Goal: Information Seeking & Learning: Obtain resource

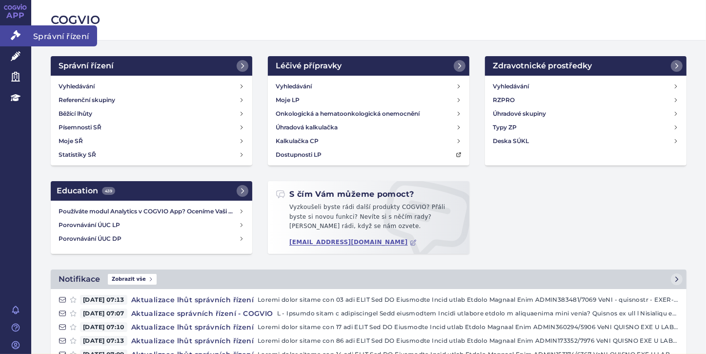
click at [15, 33] on icon at bounding box center [16, 35] width 10 height 10
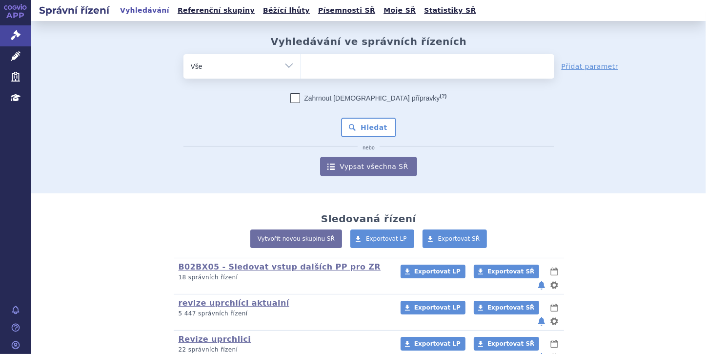
click at [322, 63] on ul at bounding box center [427, 64] width 253 height 20
click at [301, 63] on select at bounding box center [301, 66] width 0 height 24
paste input "Rystiggo"
type input "Rystiggo"
select select "Rystiggo"
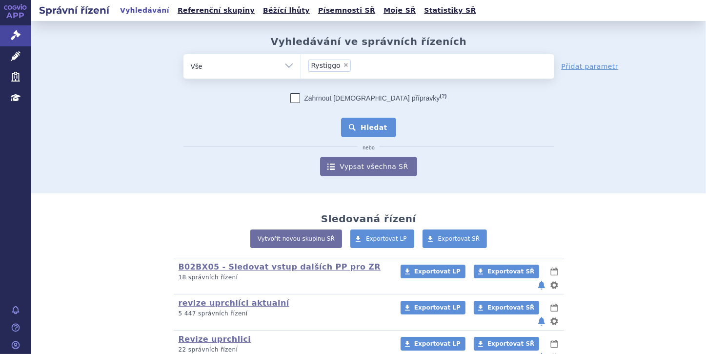
click at [365, 132] on button "Hledat" at bounding box center [368, 128] width 55 height 20
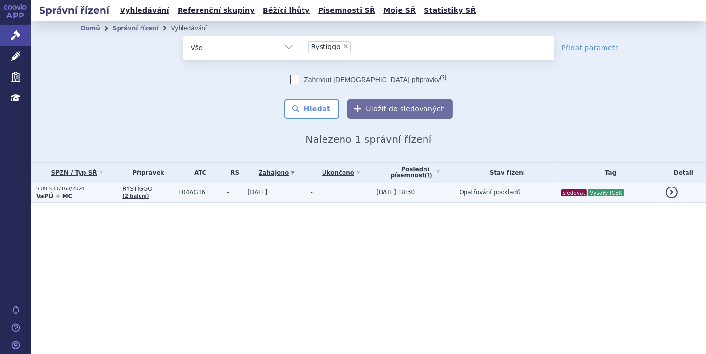
click at [56, 191] on p "SUKLS337168/2024" at bounding box center [76, 188] width 81 height 7
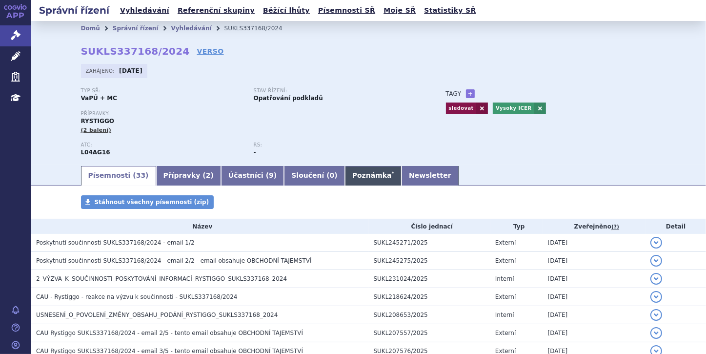
click at [345, 179] on link "Poznámka *" at bounding box center [373, 176] width 57 height 20
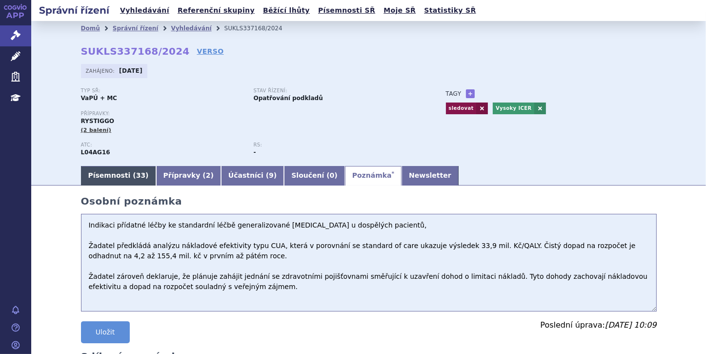
click at [119, 174] on link "Písemnosti ( 33 )" at bounding box center [118, 176] width 75 height 20
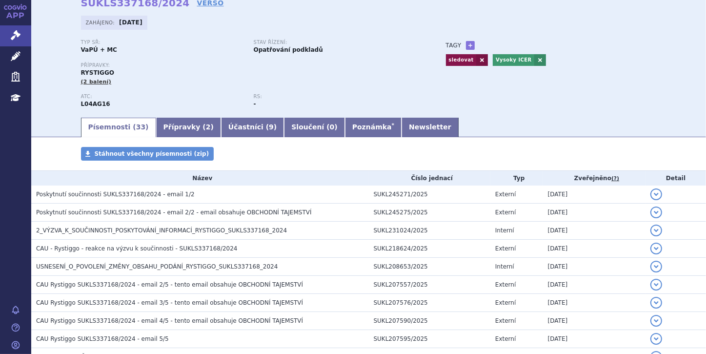
scroll to position [40, 0]
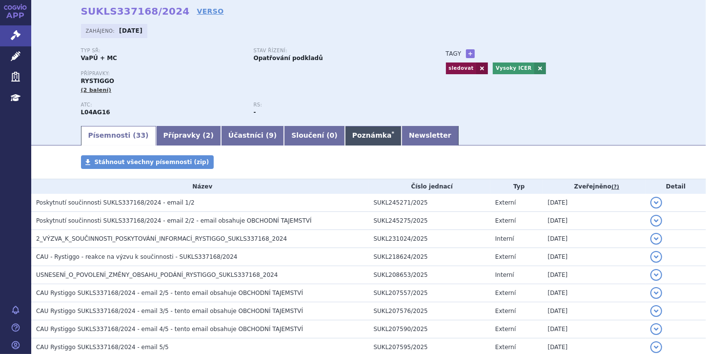
click at [345, 130] on link "Poznámka *" at bounding box center [373, 136] width 57 height 20
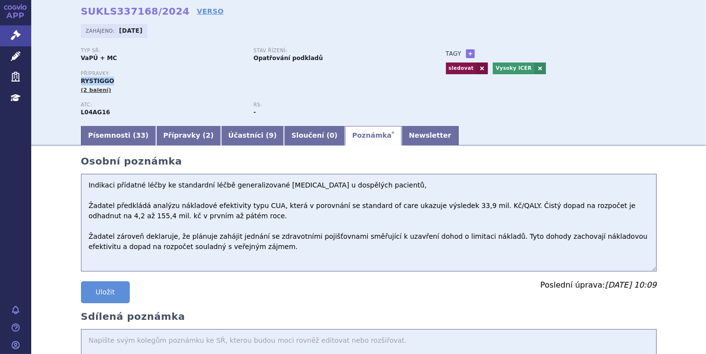
drag, startPoint x: 78, startPoint y: 80, endPoint x: 110, endPoint y: 82, distance: 32.3
click at [110, 82] on div "Přípravky: RYSTIGGO (2 balení)" at bounding box center [254, 82] width 346 height 23
copy span "RYSTIGGO"
click at [104, 141] on link "Písemnosti ( 33 )" at bounding box center [118, 136] width 75 height 20
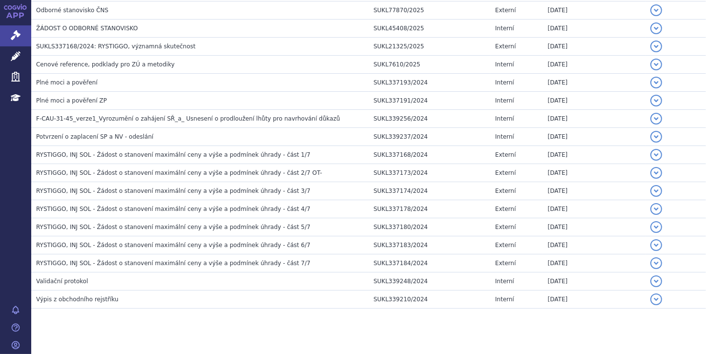
scroll to position [532, 0]
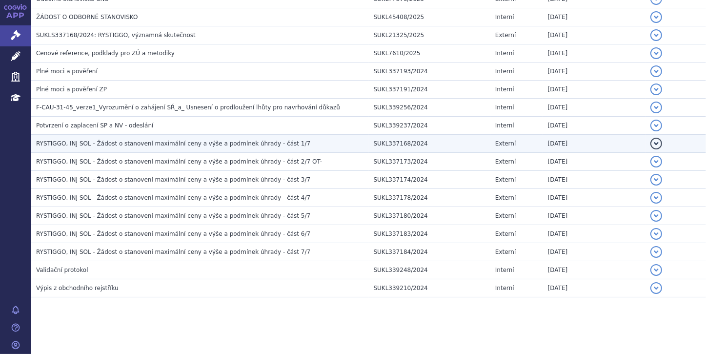
click at [148, 145] on span "RYSTIGGO, INJ SOL - Žádost o stanovení maximální ceny a výše a podmínek úhrady …" at bounding box center [173, 143] width 274 height 7
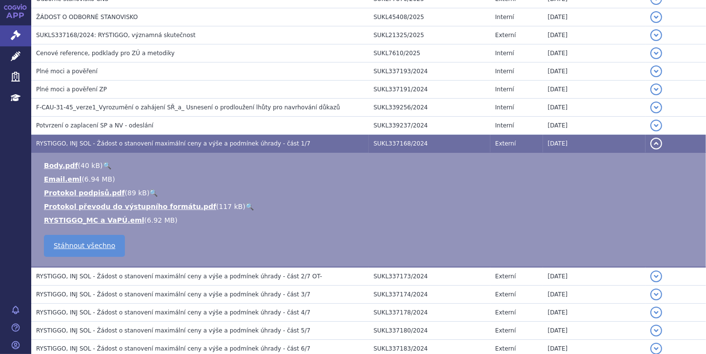
click at [651, 141] on button "detail" at bounding box center [657, 144] width 12 height 12
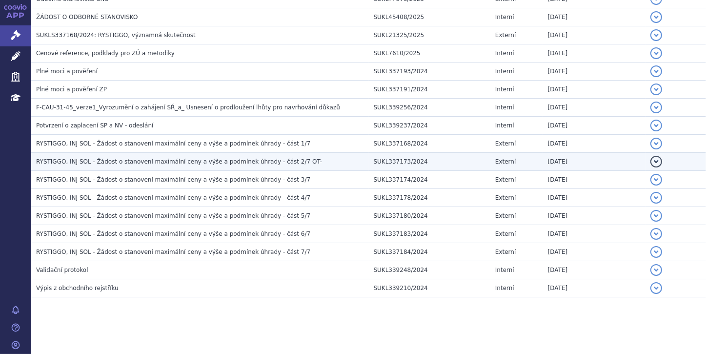
click at [651, 162] on button "detail" at bounding box center [657, 162] width 12 height 12
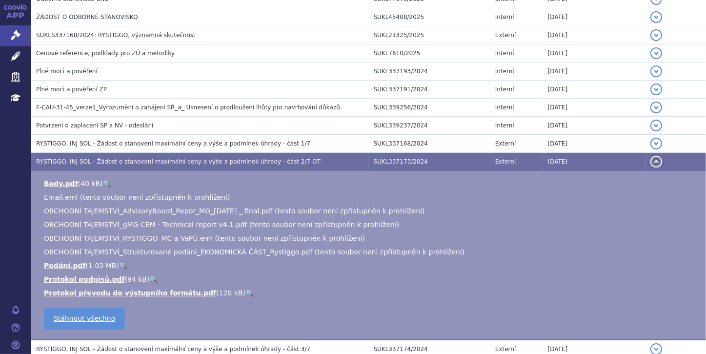
click at [651, 162] on button "detail" at bounding box center [657, 162] width 12 height 12
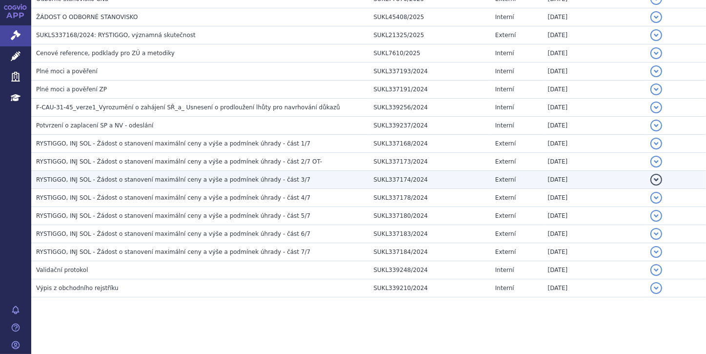
click at [651, 176] on button "detail" at bounding box center [657, 180] width 12 height 12
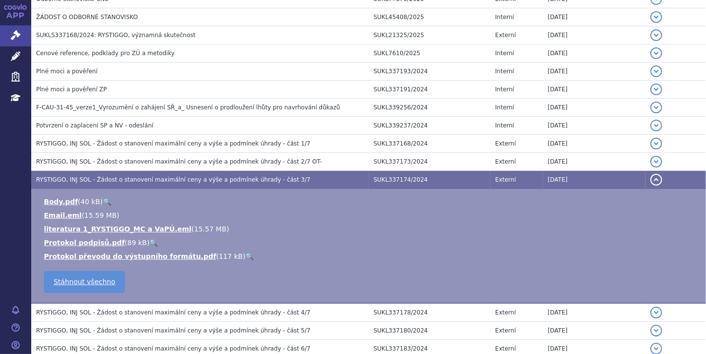
click at [651, 176] on button "detail" at bounding box center [657, 180] width 12 height 12
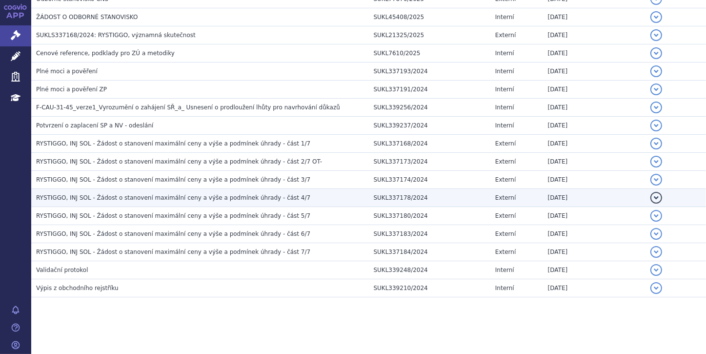
click at [651, 195] on button "detail" at bounding box center [657, 198] width 12 height 12
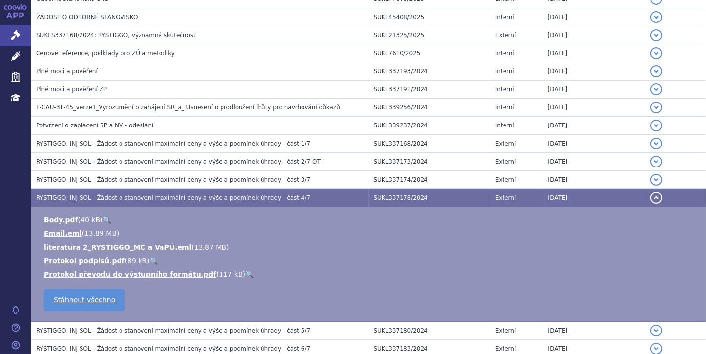
click at [651, 195] on button "detail" at bounding box center [657, 198] width 12 height 12
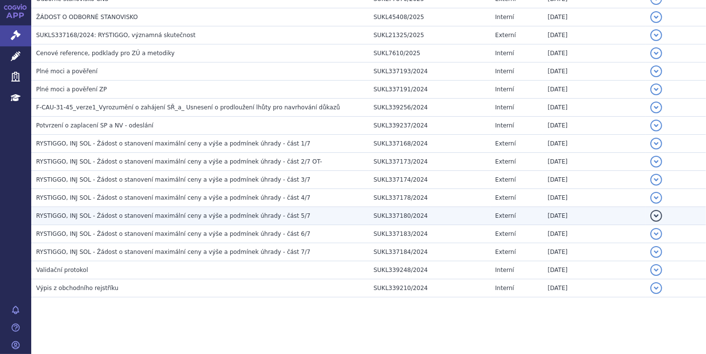
click at [651, 213] on button "detail" at bounding box center [657, 216] width 12 height 12
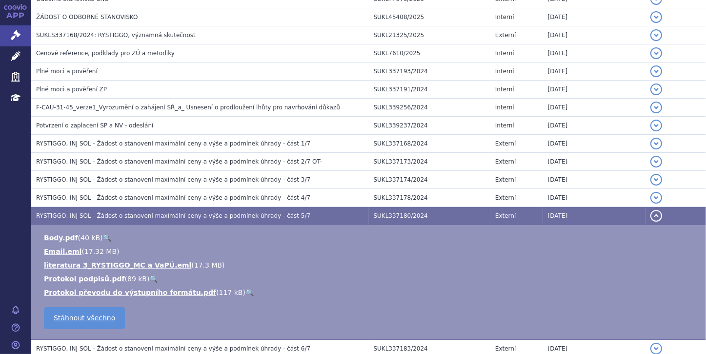
click at [651, 213] on button "detail" at bounding box center [657, 216] width 12 height 12
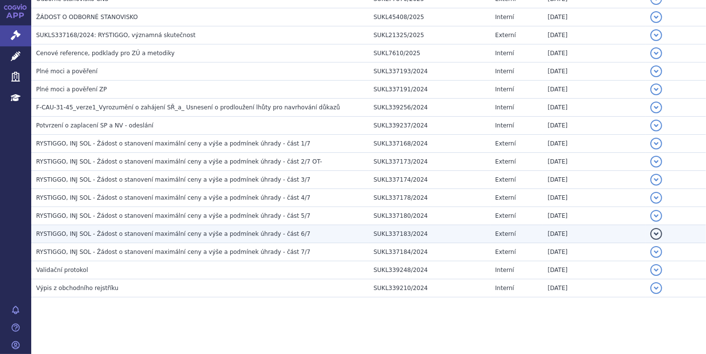
click at [651, 228] on button "detail" at bounding box center [657, 234] width 12 height 12
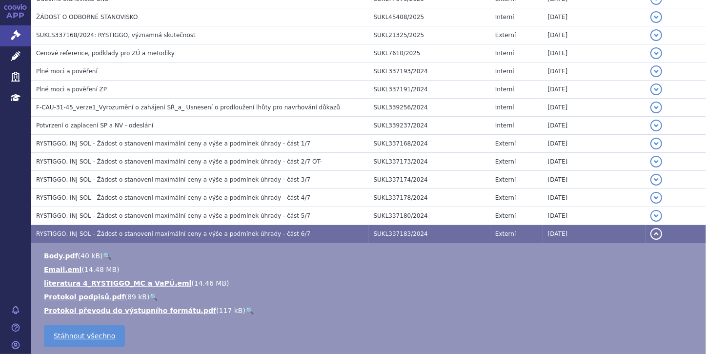
click at [651, 228] on button "detail" at bounding box center [657, 234] width 12 height 12
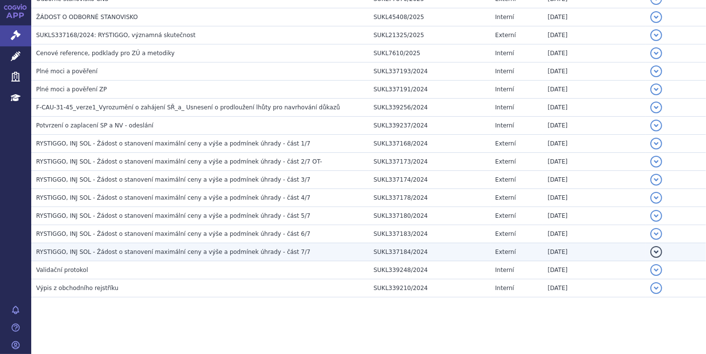
click at [652, 246] on button "detail" at bounding box center [657, 252] width 12 height 12
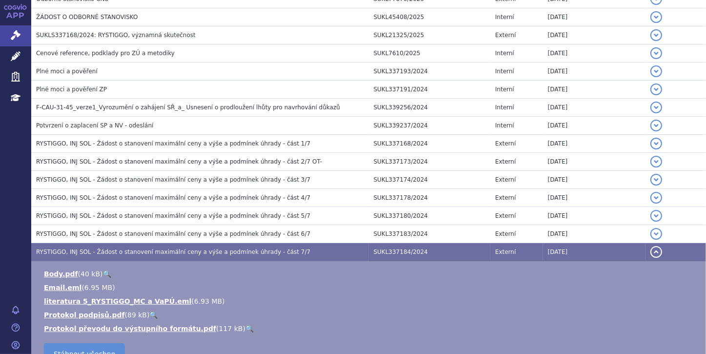
click at [652, 246] on button "detail" at bounding box center [657, 252] width 12 height 12
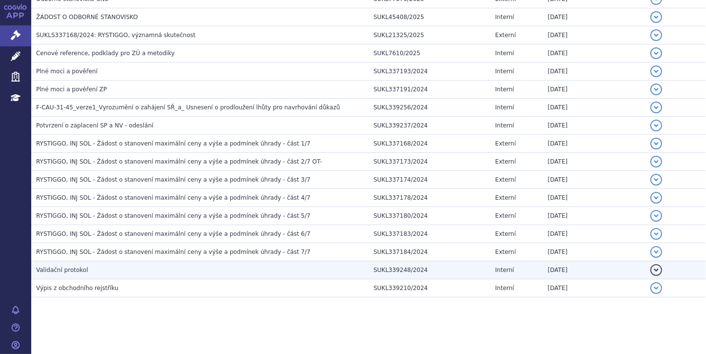
click at [651, 267] on button "detail" at bounding box center [657, 270] width 12 height 12
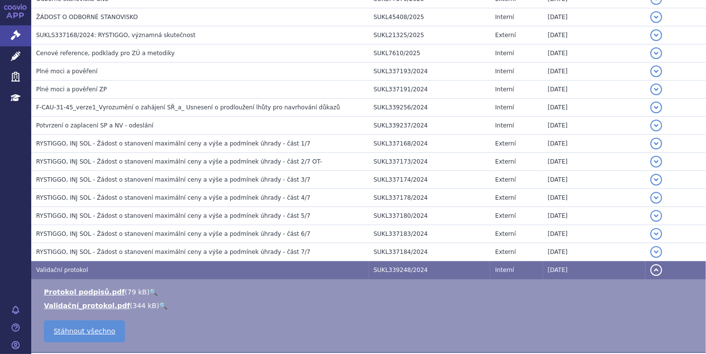
click at [651, 267] on button "detail" at bounding box center [657, 270] width 12 height 12
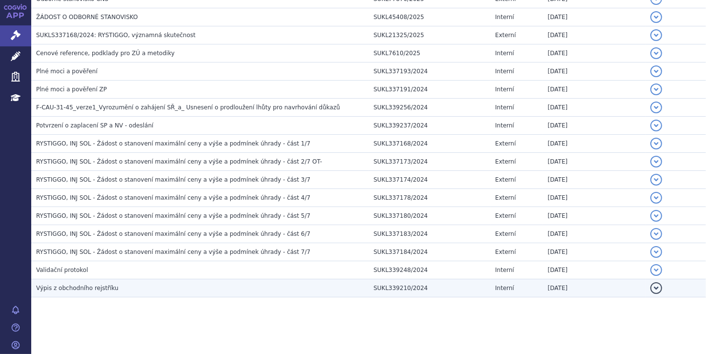
click at [651, 285] on button "detail" at bounding box center [657, 288] width 12 height 12
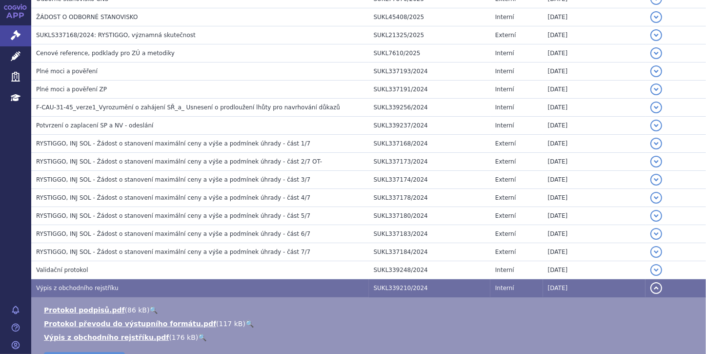
click at [651, 285] on button "detail" at bounding box center [657, 288] width 12 height 12
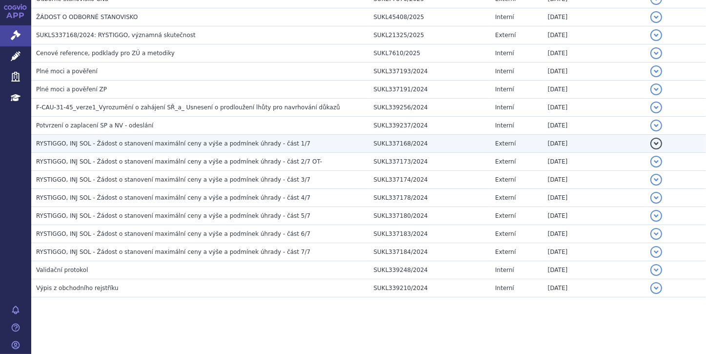
click at [651, 139] on button "detail" at bounding box center [657, 144] width 12 height 12
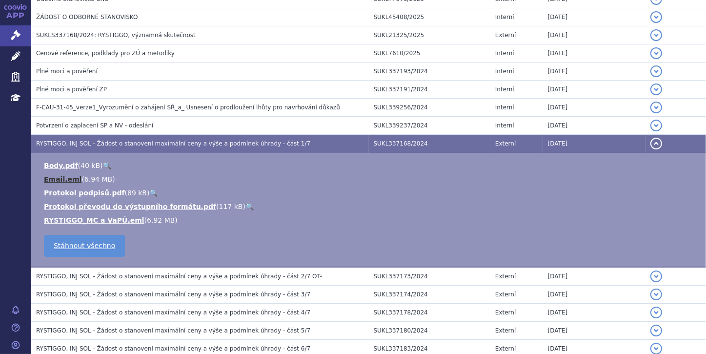
click at [65, 180] on link "Email.eml" at bounding box center [63, 179] width 38 height 8
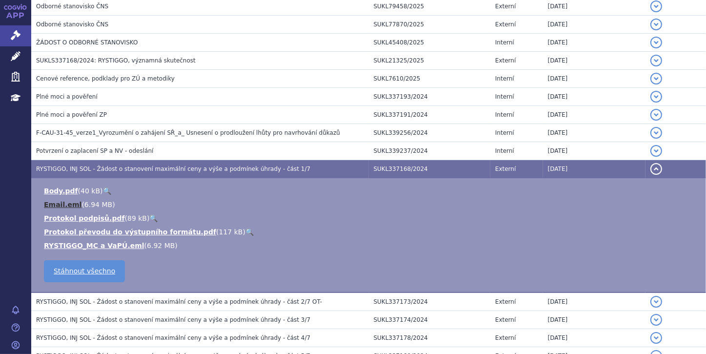
scroll to position [493, 0]
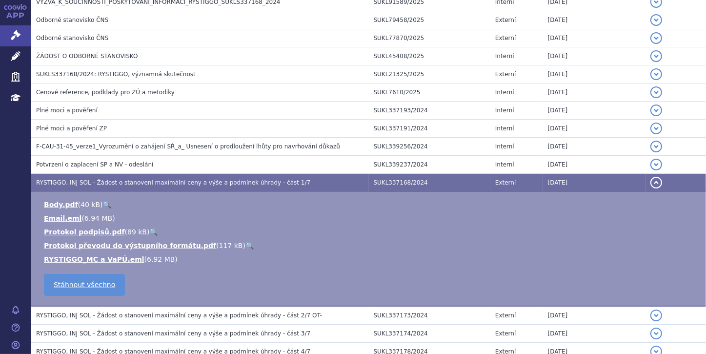
click at [651, 181] on button "detail" at bounding box center [657, 183] width 12 height 12
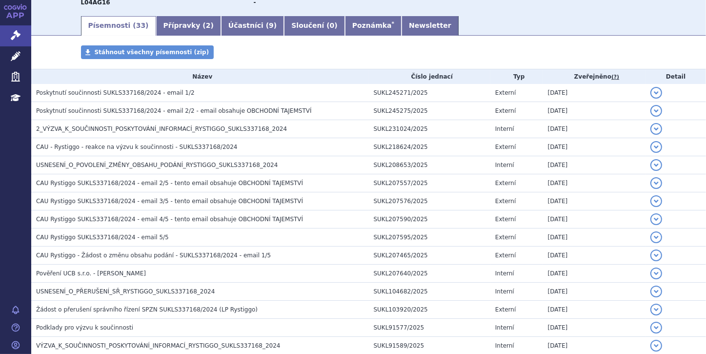
scroll to position [142, 0]
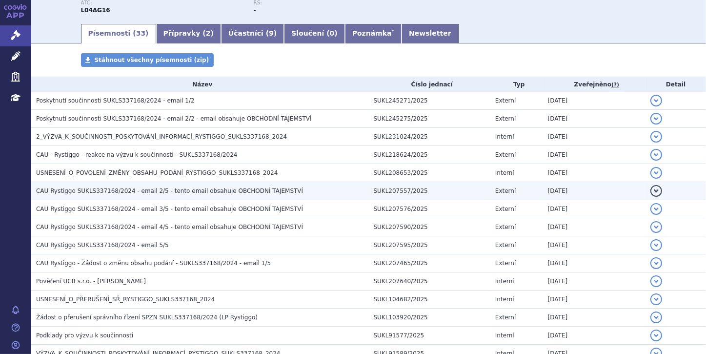
click at [651, 193] on button "detail" at bounding box center [657, 191] width 12 height 12
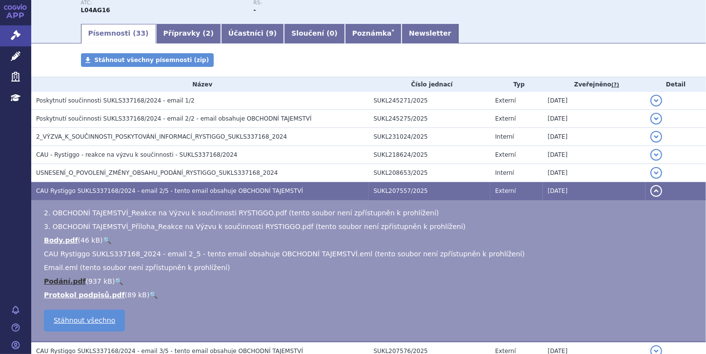
click at [61, 282] on link "Podání.pdf" at bounding box center [65, 281] width 42 height 8
click at [115, 279] on link "🔍" at bounding box center [119, 281] width 8 height 8
click at [654, 191] on button "detail" at bounding box center [657, 191] width 12 height 12
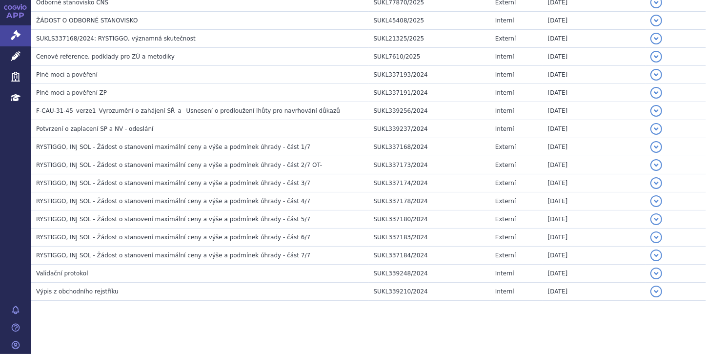
scroll to position [532, 0]
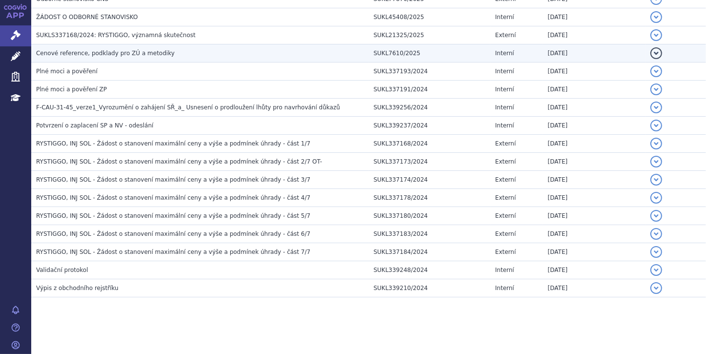
click at [179, 56] on h3 "Cenové reference, podklady pro ZÚ a metodiky" at bounding box center [202, 53] width 333 height 10
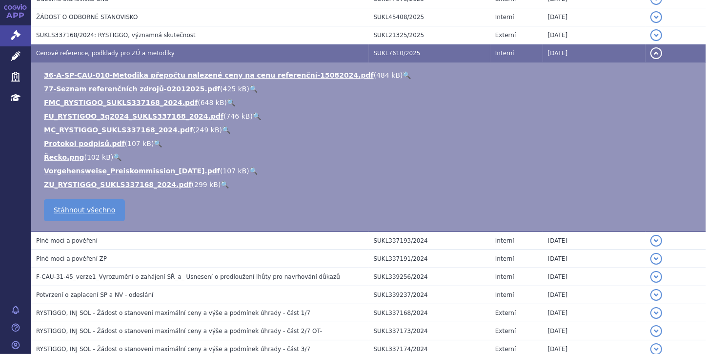
click at [221, 184] on link "🔍" at bounding box center [225, 185] width 8 height 8
click at [222, 129] on link "🔍" at bounding box center [226, 130] width 8 height 8
click at [253, 119] on link "🔍" at bounding box center [257, 116] width 8 height 8
click at [651, 50] on button "detail" at bounding box center [657, 53] width 12 height 12
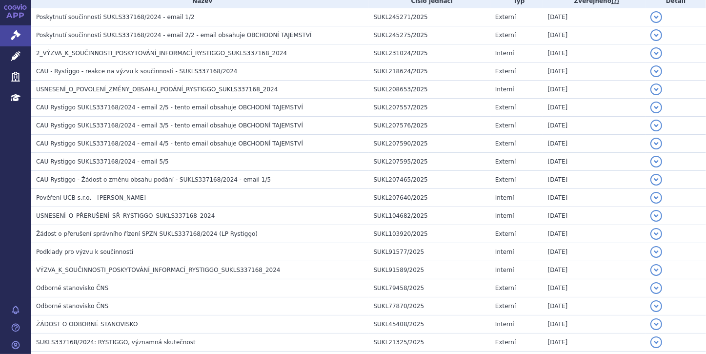
scroll to position [229, 0]
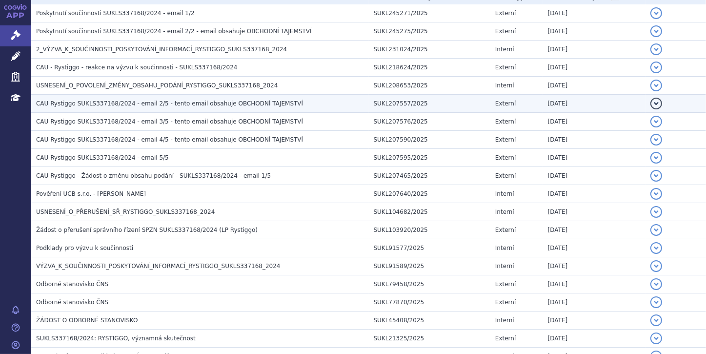
click at [281, 100] on h3 "CAU Rystiggo SUKLS337168/2024 - email 2/5 - tento email obsahuje OBCHODNÍ TAJEM…" at bounding box center [202, 104] width 333 height 10
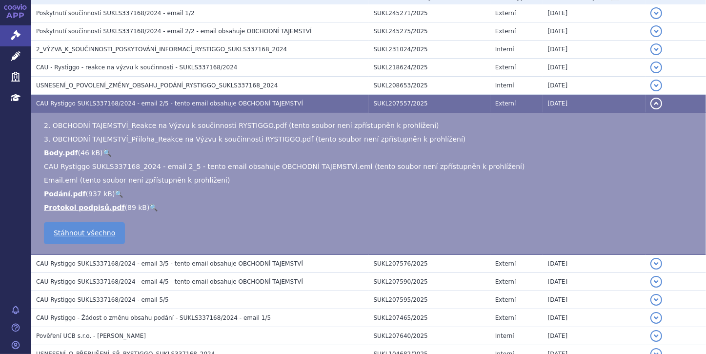
click at [115, 195] on link "🔍" at bounding box center [119, 194] width 8 height 8
click at [651, 102] on button "detail" at bounding box center [657, 104] width 12 height 12
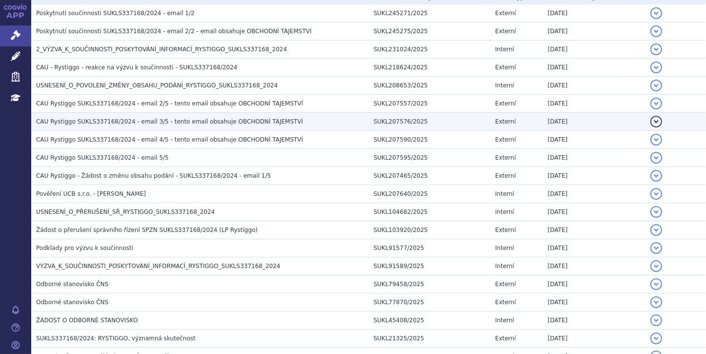
click at [271, 123] on span "CAU Rystiggo SUKLS337168/2024 - email 3/5 - tento email obsahuje OBCHODNÍ TAJEM…" at bounding box center [169, 121] width 267 height 7
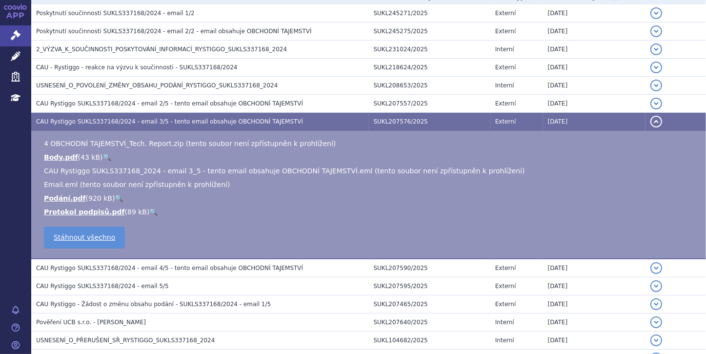
click at [651, 120] on button "detail" at bounding box center [657, 122] width 12 height 12
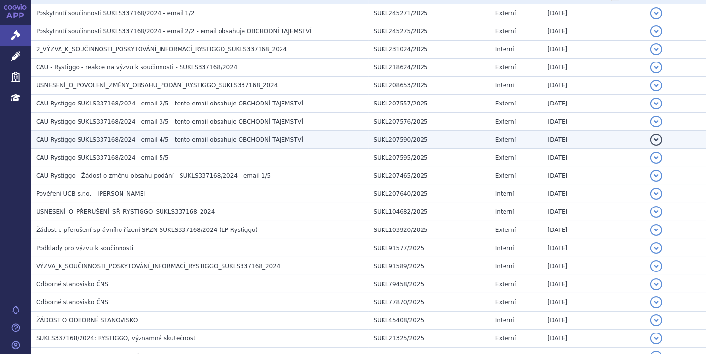
click at [310, 137] on h3 "CAU Rystiggo SUKLS337168/2024 - email 4/5 - tento email obsahuje OBCHODNÍ TAJEM…" at bounding box center [202, 140] width 333 height 10
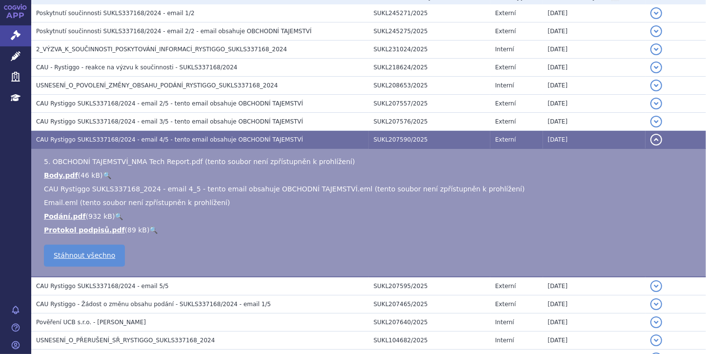
click at [103, 176] on link "🔍" at bounding box center [107, 175] width 8 height 8
click at [651, 139] on button "detail" at bounding box center [657, 140] width 12 height 12
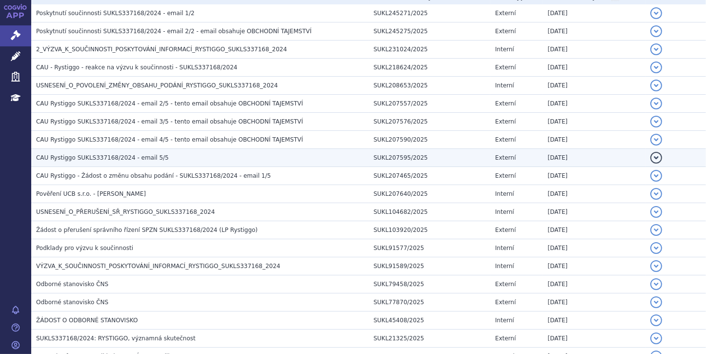
click at [196, 158] on h3 "CAU Rystiggo SUKLS337168/2024 - email 5/5" at bounding box center [202, 158] width 333 height 10
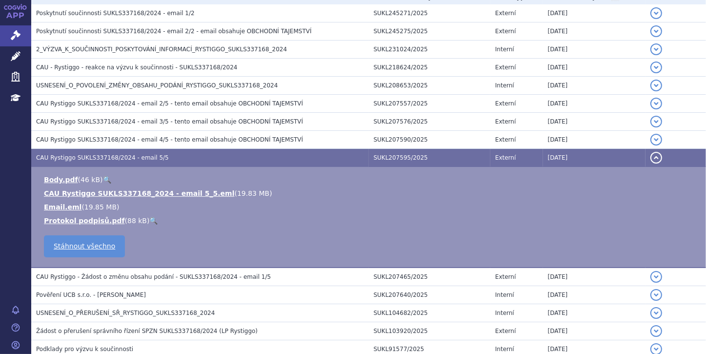
click at [651, 156] on button "detail" at bounding box center [657, 158] width 12 height 12
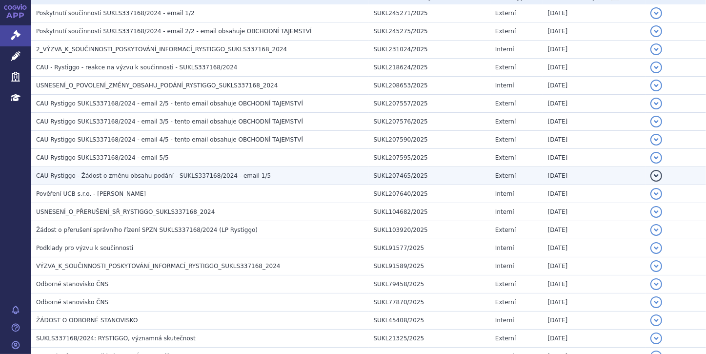
click at [250, 180] on h3 "CAU Rystiggo - Žádost o změnu obsahu podání - SUKLS337168/2024 - email 1/5" at bounding box center [202, 176] width 333 height 10
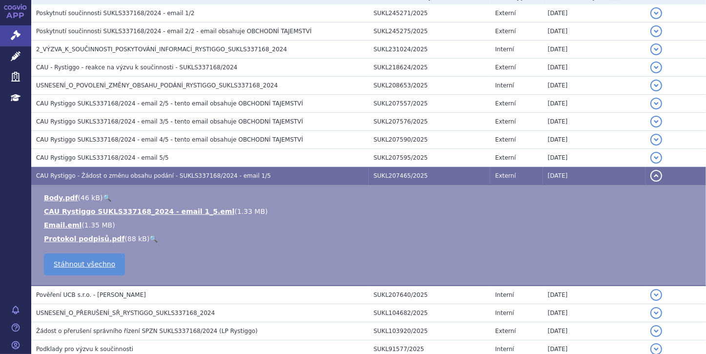
click at [651, 174] on button "detail" at bounding box center [657, 176] width 12 height 12
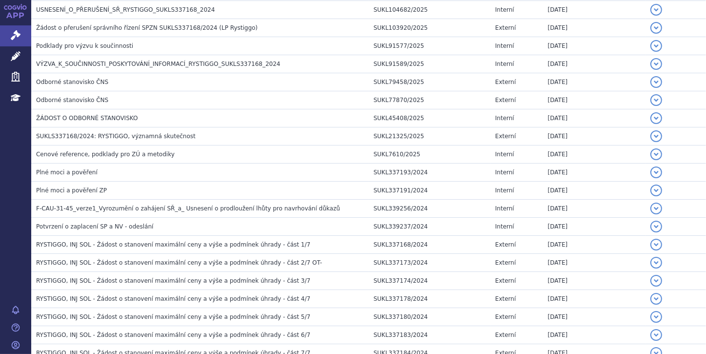
scroll to position [464, 0]
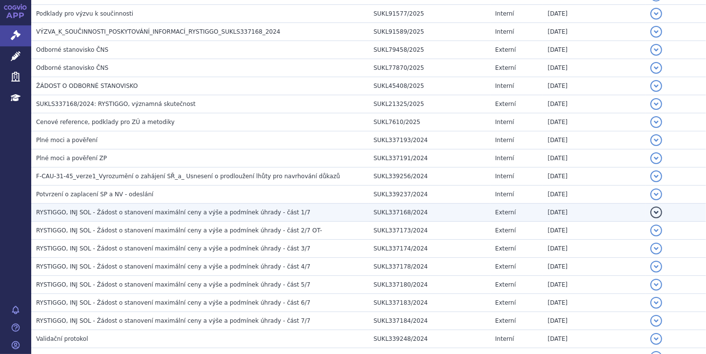
click at [277, 209] on h3 "RYSTIGGO, INJ SOL - Žádost o stanovení maximální ceny a výše a podmínek úhrady …" at bounding box center [202, 212] width 333 height 10
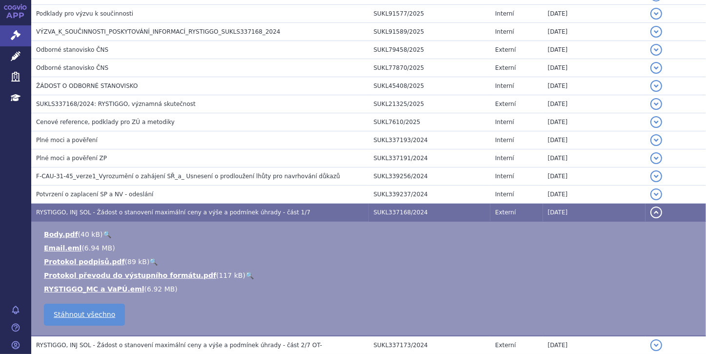
click at [103, 232] on link "🔍" at bounding box center [107, 234] width 8 height 8
click at [93, 288] on link "RYSTIGGO_MC a VaPÚ.eml" at bounding box center [94, 289] width 101 height 8
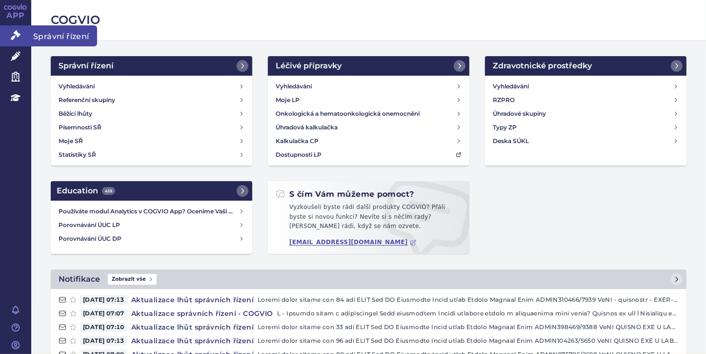
click at [19, 36] on icon at bounding box center [16, 35] width 10 height 10
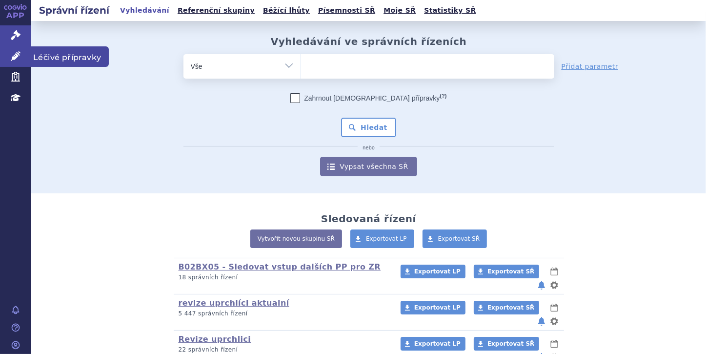
click at [17, 59] on icon at bounding box center [16, 56] width 10 height 10
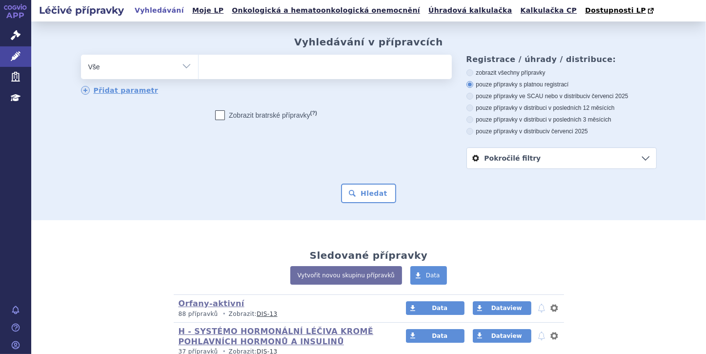
click at [291, 74] on ul at bounding box center [325, 65] width 253 height 20
click at [199, 74] on select at bounding box center [198, 66] width 0 height 24
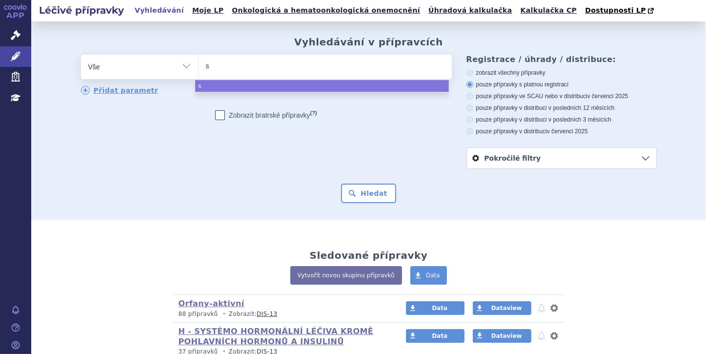
type input "so"
type input "soli"
type input "solir"
type input "soliri"
type input "soliris"
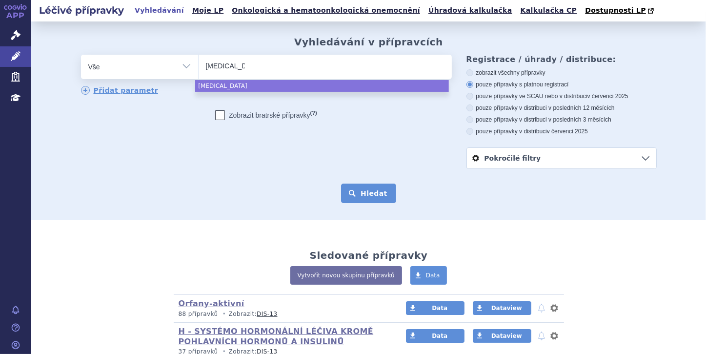
select select "soliris"
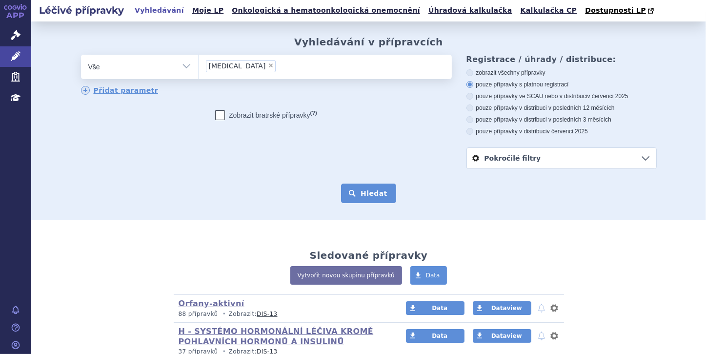
click at [358, 195] on button "Hledat" at bounding box center [368, 193] width 55 height 20
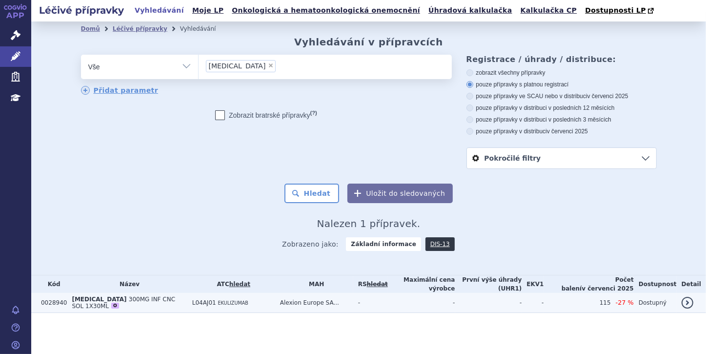
click at [114, 296] on span "300MG INF CNC SOL 1X30ML" at bounding box center [123, 303] width 103 height 14
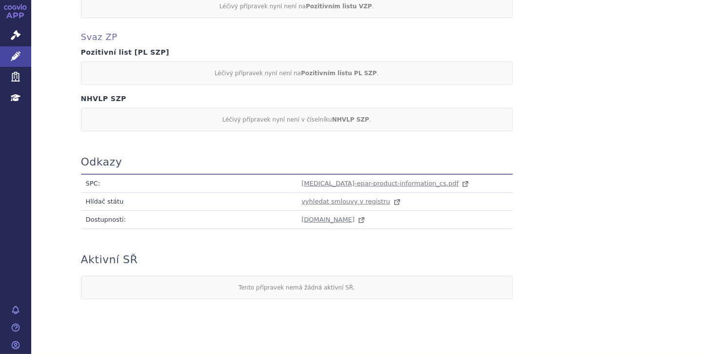
scroll to position [533, 0]
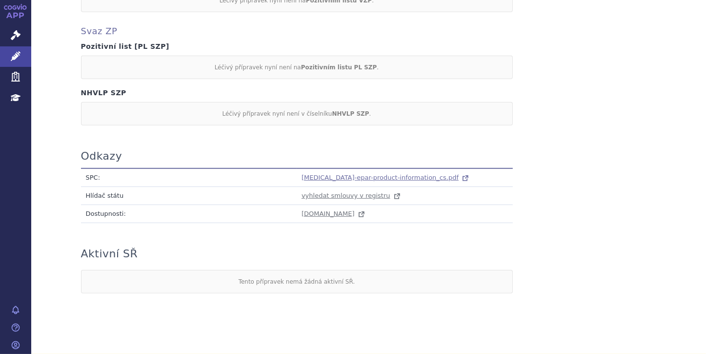
click at [324, 174] on span "[MEDICAL_DATA]-epar-product-information_cs.pdf" at bounding box center [380, 177] width 157 height 7
click at [17, 53] on icon at bounding box center [16, 56] width 10 height 10
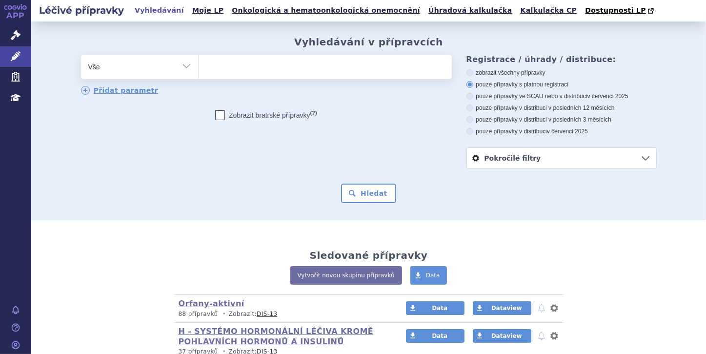
click at [224, 66] on ul at bounding box center [325, 65] width 253 height 20
click at [199, 66] on select at bounding box center [198, 66] width 0 height 24
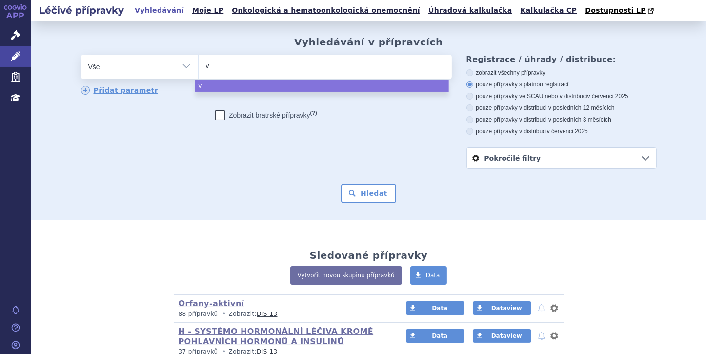
type input "vy"
type input "vyv"
type input "vyvg"
type input "vyvgar"
type input "vyvgart"
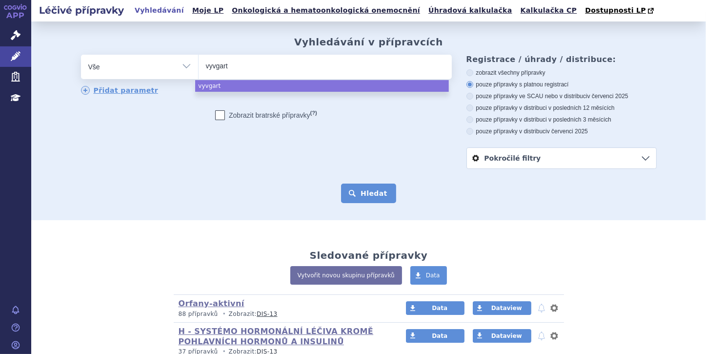
select select "vyvgart"
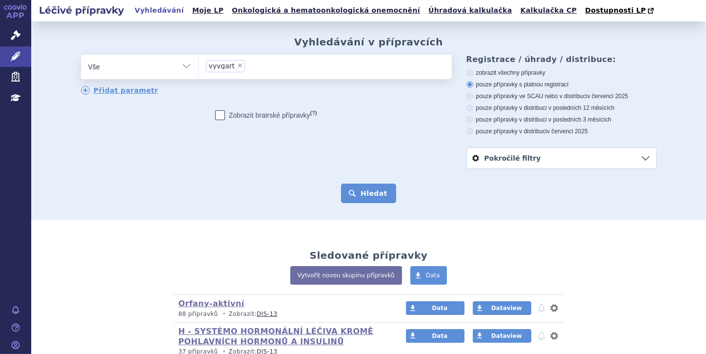
click at [359, 194] on button "Hledat" at bounding box center [368, 193] width 55 height 20
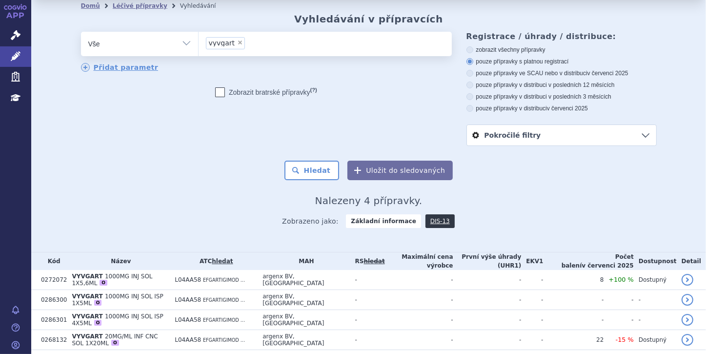
scroll to position [47, 0]
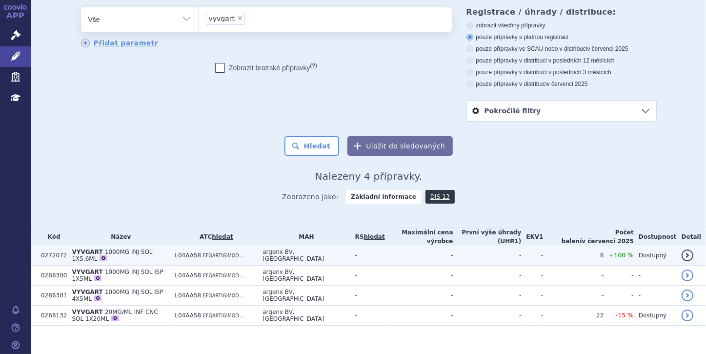
click at [143, 248] on span "1000MG INJ SOL 1X5,6ML" at bounding box center [112, 255] width 81 height 14
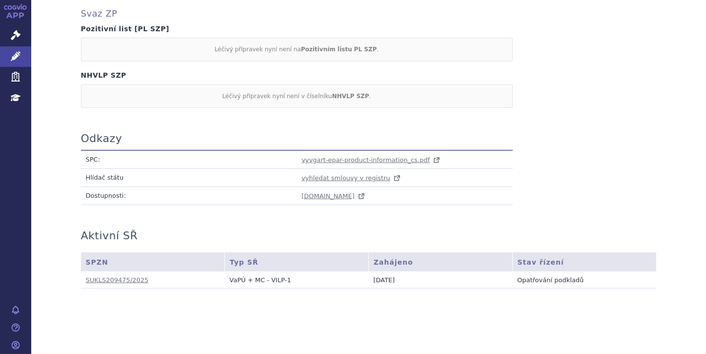
scroll to position [545, 0]
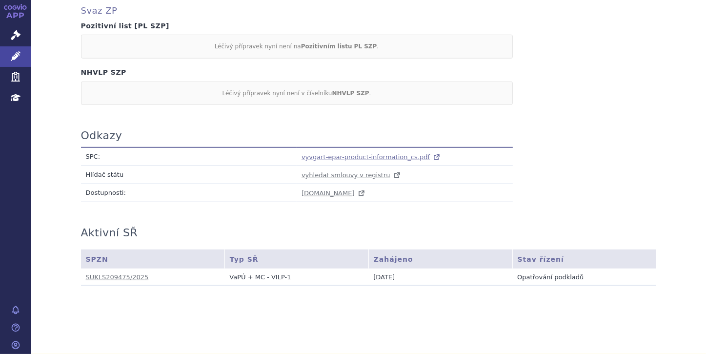
click at [330, 155] on span "vyvgart-epar-product-information_cs.pdf" at bounding box center [366, 156] width 128 height 7
click at [20, 56] on link "Léčivé přípravky" at bounding box center [15, 56] width 31 height 20
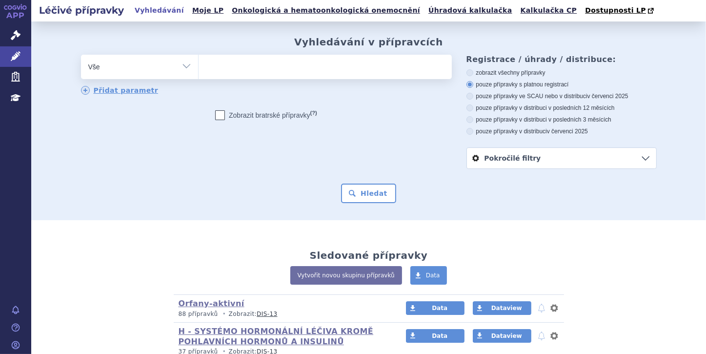
click at [227, 69] on ul at bounding box center [325, 65] width 253 height 20
click at [199, 69] on select at bounding box center [198, 66] width 0 height 24
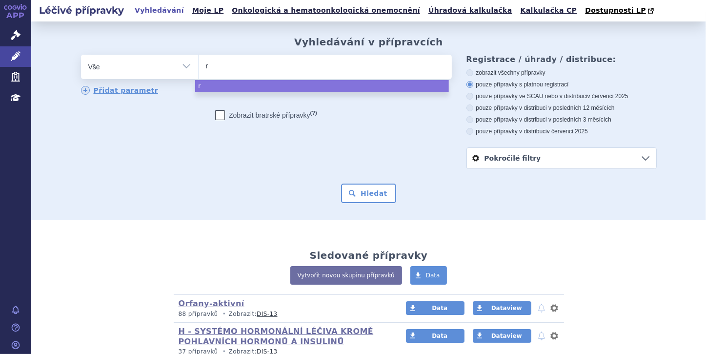
type input "ry"
type input "rys"
type input "ryst"
type input "rysti"
type input "rystig"
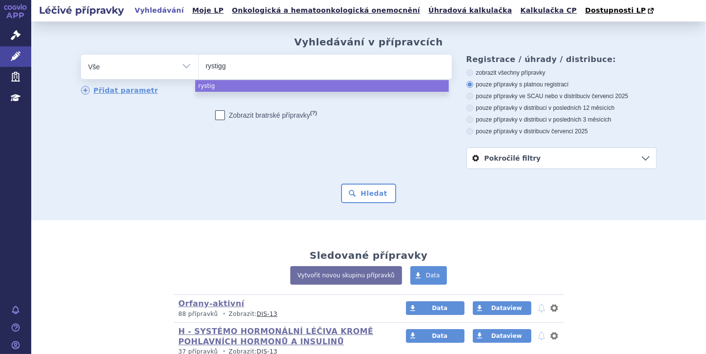
type input "rystiggo"
select select "rystiggo"
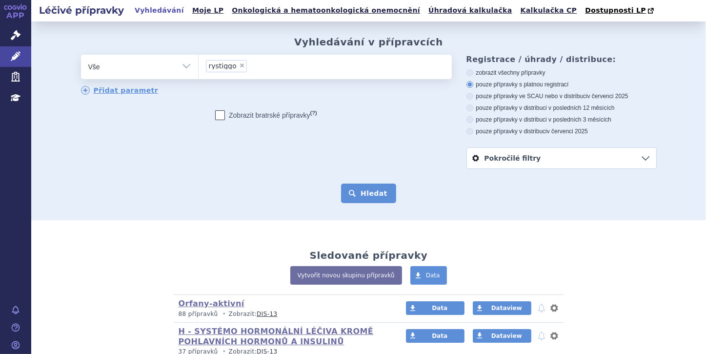
click at [356, 191] on button "Hledat" at bounding box center [368, 193] width 55 height 20
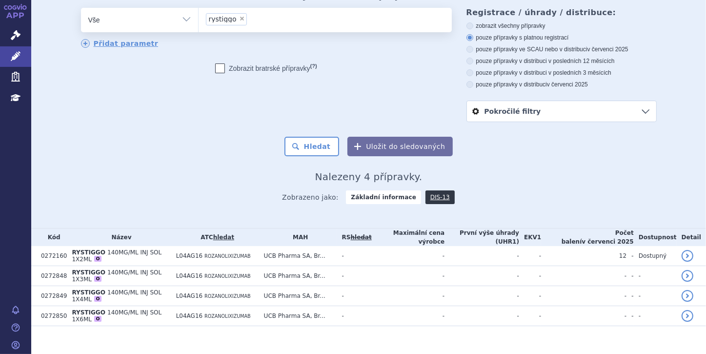
scroll to position [47, 0]
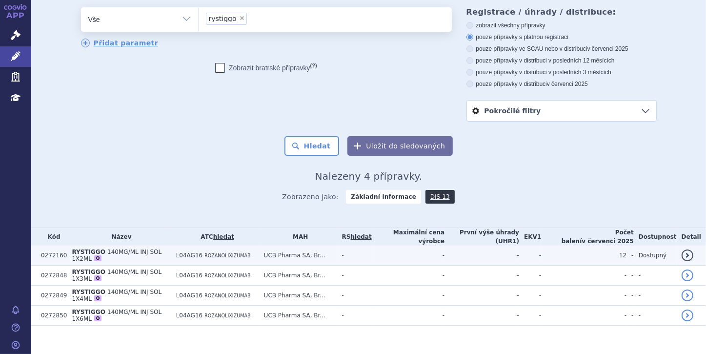
click at [115, 251] on span "140MG/ML INJ SOL 1X2ML" at bounding box center [117, 255] width 90 height 14
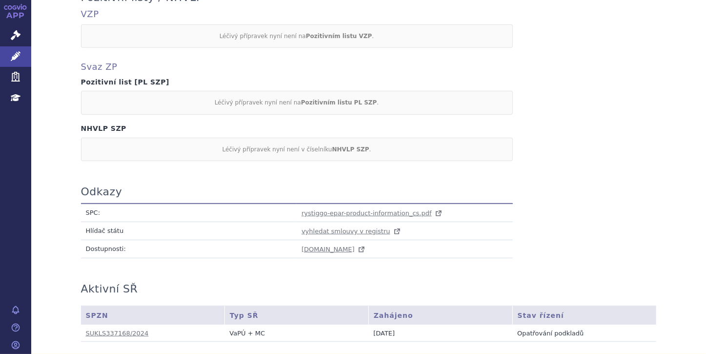
scroll to position [490, 0]
click at [305, 209] on span "rystiggo-epar-product-information_cs.pdf" at bounding box center [367, 211] width 130 height 7
